Goal: Task Accomplishment & Management: Manage account settings

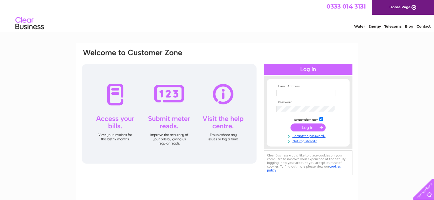
type input "[PERSON_NAME][EMAIL_ADDRESS][DOMAIN_NAME]"
click at [305, 128] on input "submit" at bounding box center [307, 128] width 35 height 8
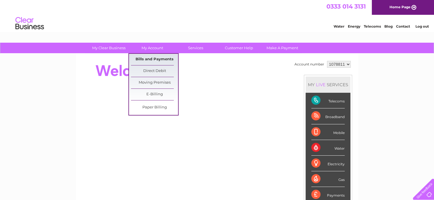
click at [157, 59] on link "Bills and Payments" at bounding box center [154, 59] width 47 height 11
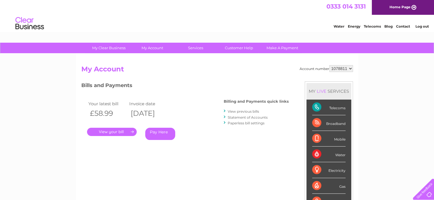
click at [123, 131] on link "." at bounding box center [112, 132] width 50 height 8
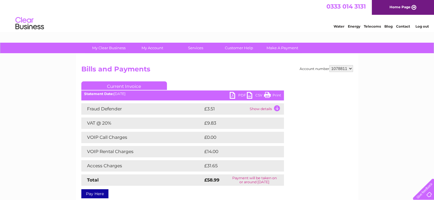
click at [266, 96] on link "Print" at bounding box center [272, 96] width 17 height 8
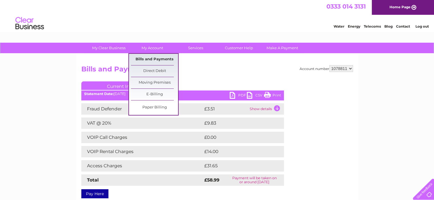
click at [158, 60] on link "Bills and Payments" at bounding box center [154, 59] width 47 height 11
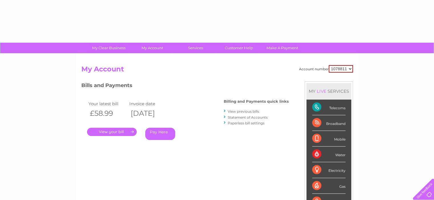
drag, startPoint x: 0, startPoint y: 0, endPoint x: 207, endPoint y: 73, distance: 219.6
click at [207, 73] on h2 "My Account" at bounding box center [216, 70] width 271 height 11
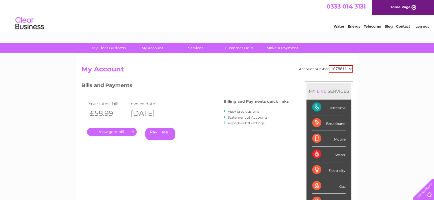
click at [238, 110] on link "View previous bills" at bounding box center [243, 111] width 31 height 4
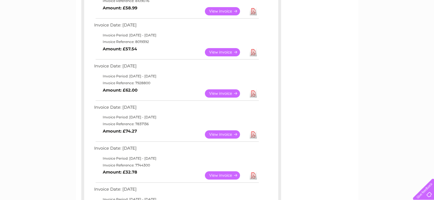
scroll to position [122, 0]
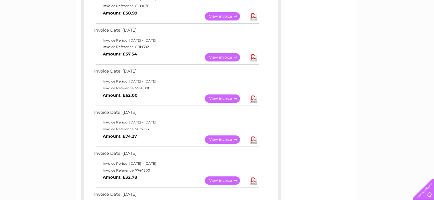
click at [365, 43] on div "My Clear Business Login Details My Details My Preferences Link Account My Accou…" at bounding box center [217, 200] width 434 height 559
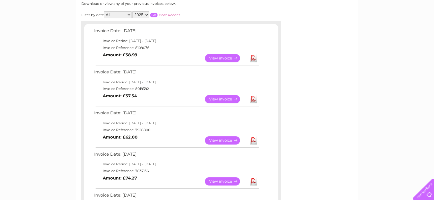
scroll to position [76, 0]
